Goal: Find specific page/section: Find specific page/section

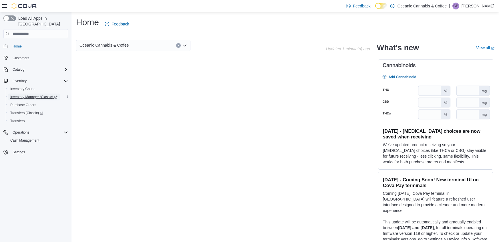
click at [29, 95] on span "Inventory Manager (Classic)" at bounding box center [33, 97] width 47 height 5
